Goal: Task Accomplishment & Management: Complete application form

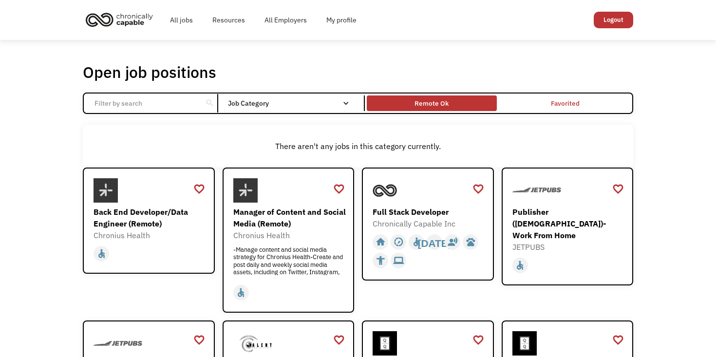
click at [462, 106] on div "Remote Ok" at bounding box center [431, 103] width 129 height 11
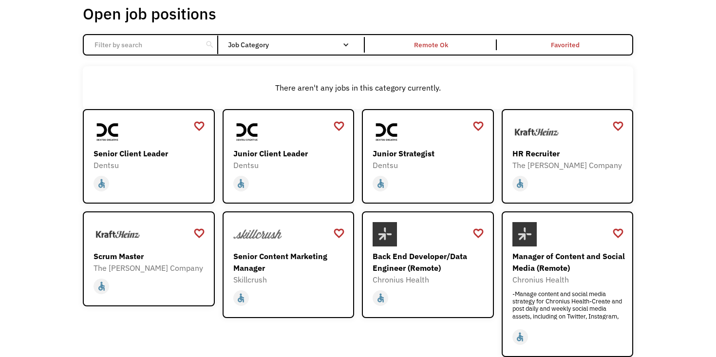
scroll to position [61, 0]
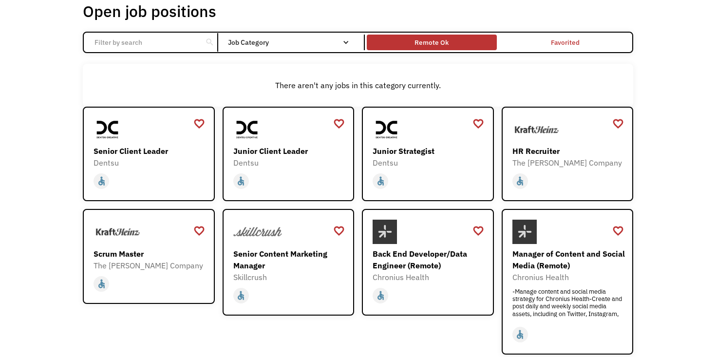
click at [443, 42] on div "Remote Ok" at bounding box center [431, 43] width 34 height 12
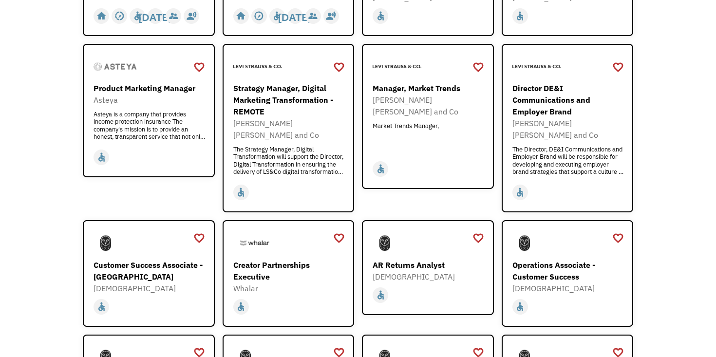
scroll to position [518, 0]
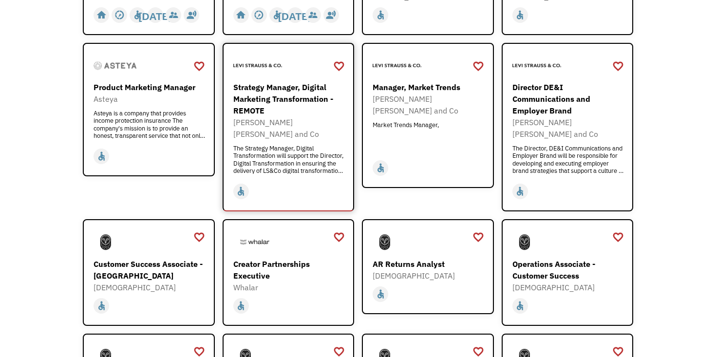
click at [291, 91] on div "Strategy Manager, Digital Marketing Transformation - REMOTE" at bounding box center [289, 98] width 113 height 35
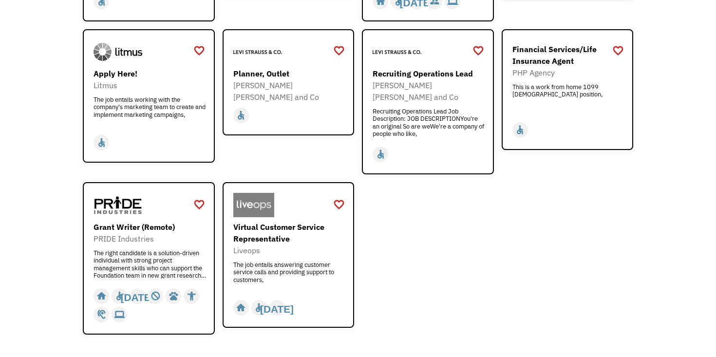
scroll to position [1165, 0]
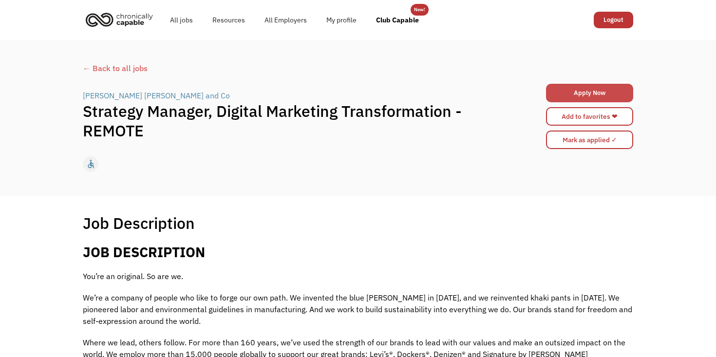
click at [577, 92] on link "Apply Now" at bounding box center [589, 93] width 87 height 18
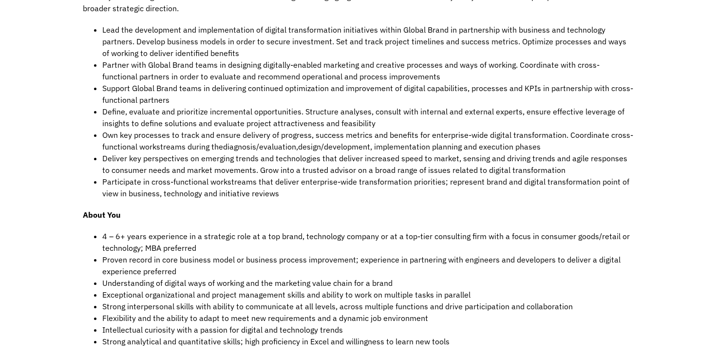
scroll to position [497, 0]
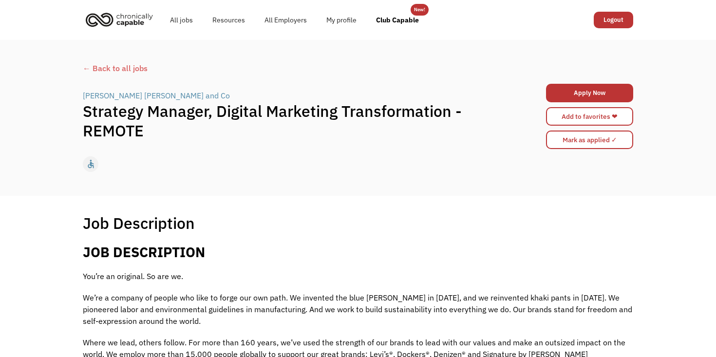
click at [617, 90] on link "Apply Now" at bounding box center [589, 93] width 87 height 18
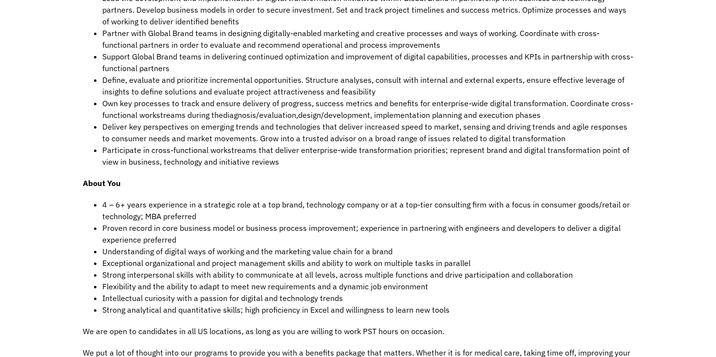
scroll to position [256, 0]
